Goal: Obtain resource: Download file/media

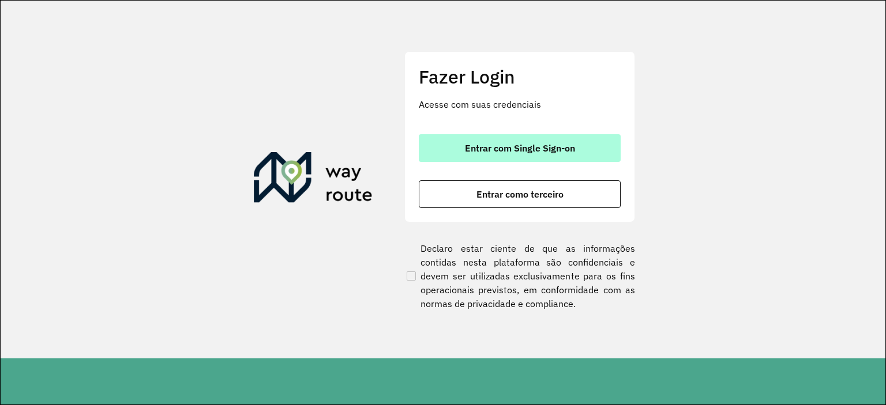
click at [566, 154] on button "Entrar com Single Sign-on" at bounding box center [520, 148] width 202 height 28
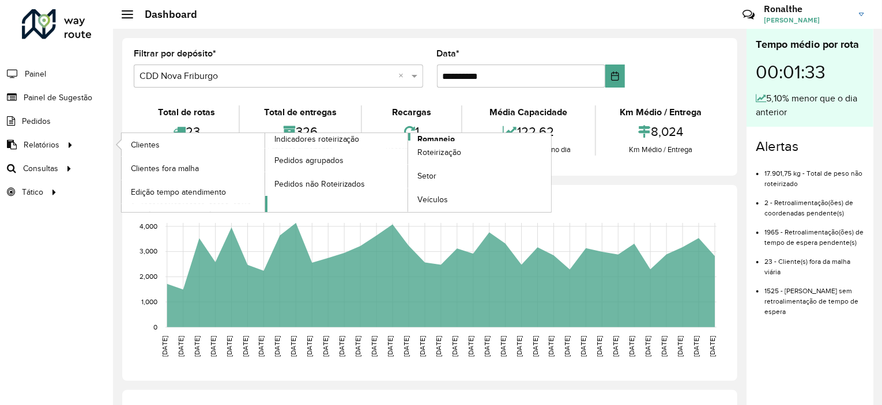
click at [418, 136] on span "Romaneio" at bounding box center [436, 139] width 37 height 12
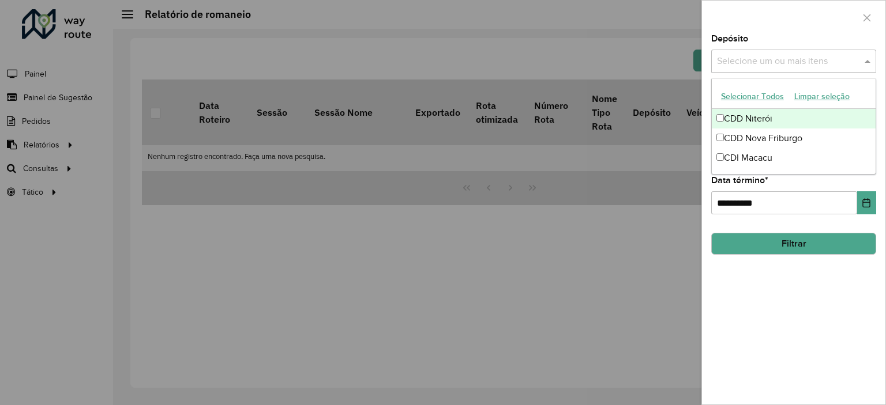
click at [766, 66] on input "text" at bounding box center [788, 62] width 148 height 14
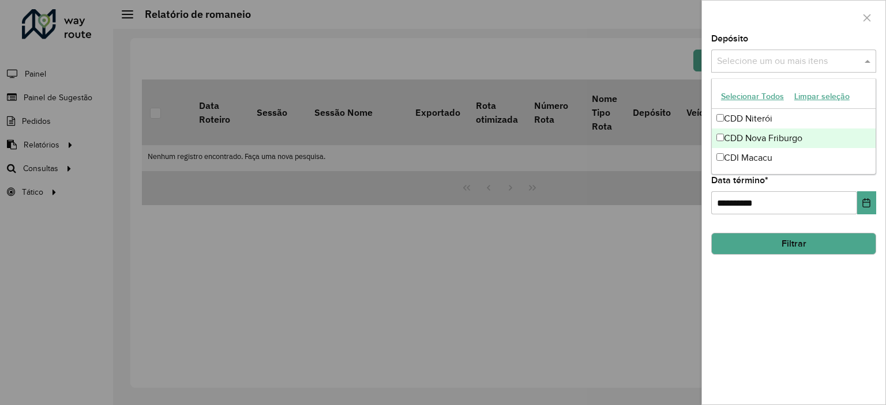
click at [768, 139] on div "CDD Nova Friburgo" at bounding box center [794, 139] width 164 height 20
drag, startPoint x: 783, startPoint y: 345, endPoint x: 777, endPoint y: 268, distance: 77.4
click at [777, 268] on div "**********" at bounding box center [793, 220] width 183 height 370
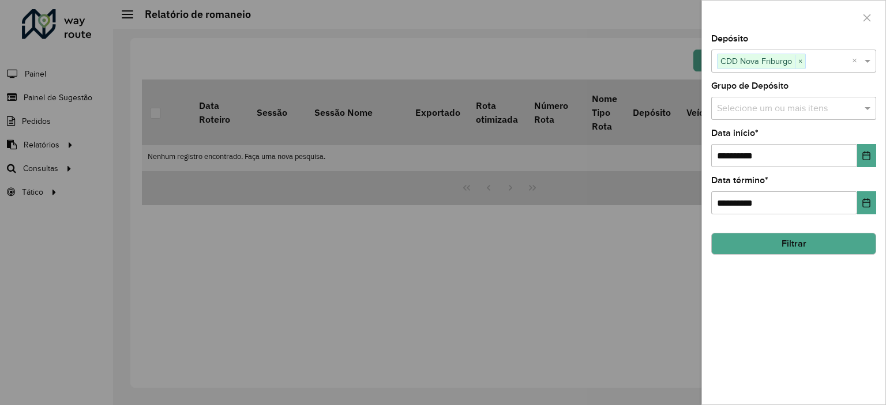
click at [777, 268] on div "**********" at bounding box center [793, 220] width 183 height 370
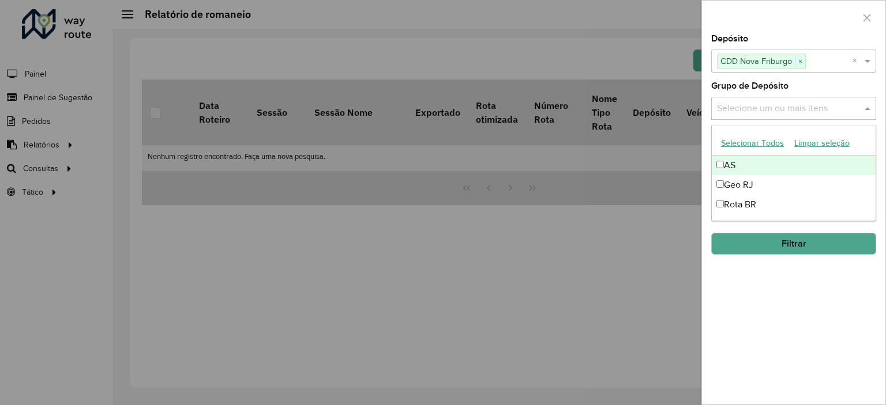
click at [767, 104] on input "text" at bounding box center [788, 109] width 148 height 14
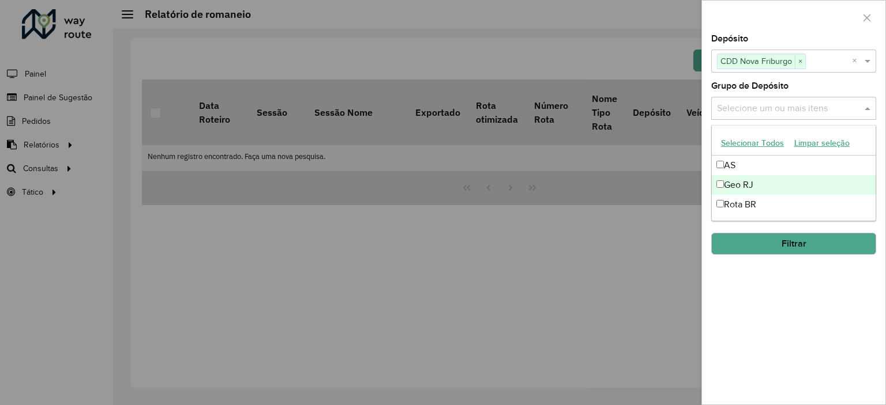
click at [764, 187] on div "Geo RJ" at bounding box center [794, 185] width 164 height 20
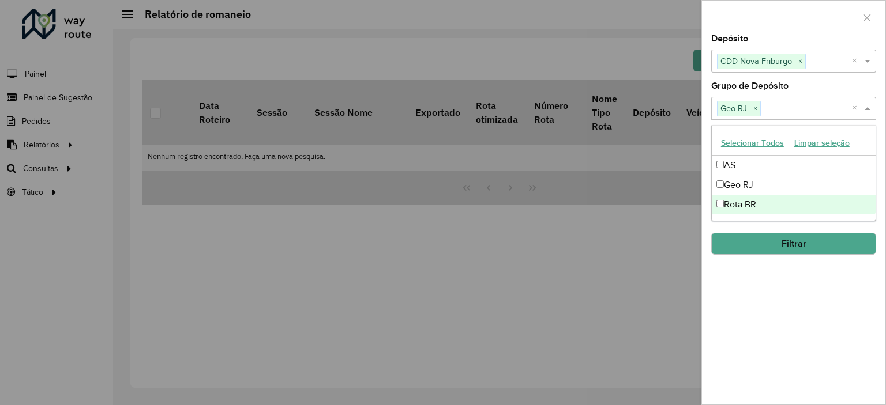
click at [777, 244] on button "Filtrar" at bounding box center [793, 244] width 165 height 22
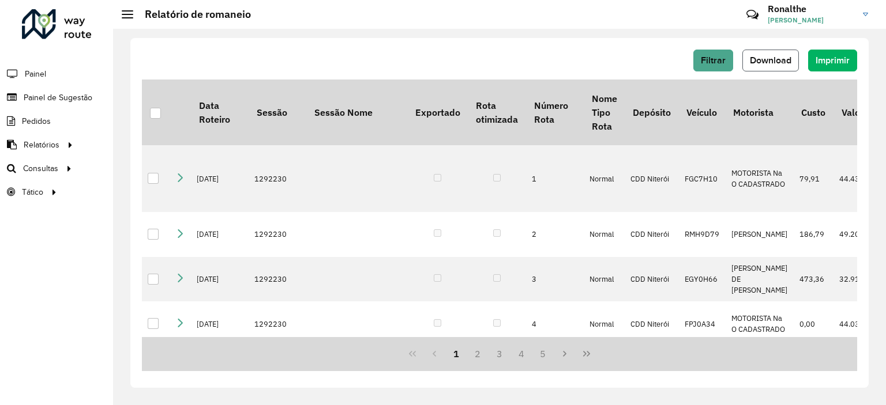
click at [786, 59] on span "Download" at bounding box center [771, 60] width 42 height 10
